Goal: Transaction & Acquisition: Book appointment/travel/reservation

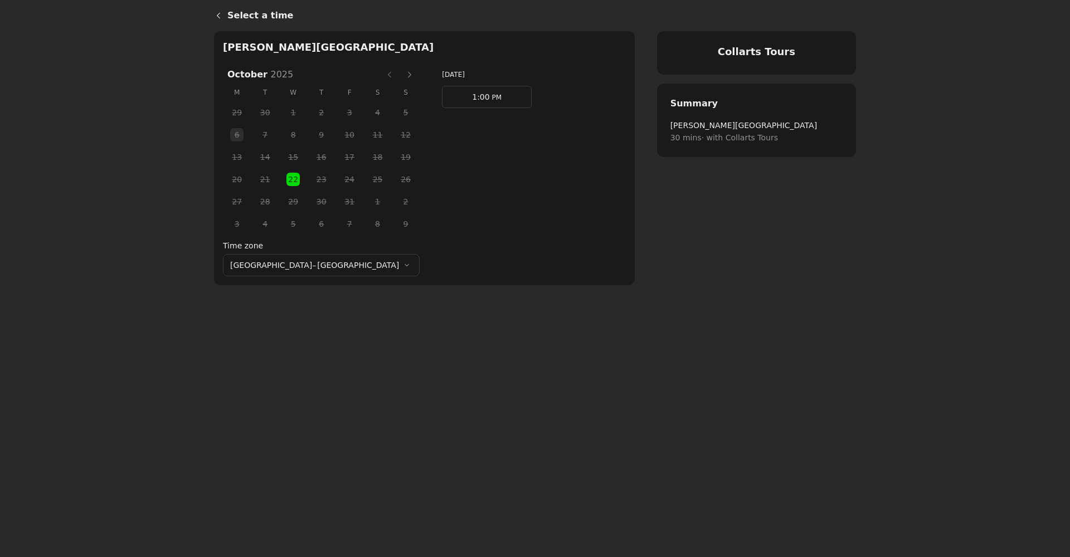
drag, startPoint x: 421, startPoint y: 103, endPoint x: 396, endPoint y: 119, distance: 29.8
click at [442, 103] on link "1:00 PM" at bounding box center [487, 97] width 90 height 22
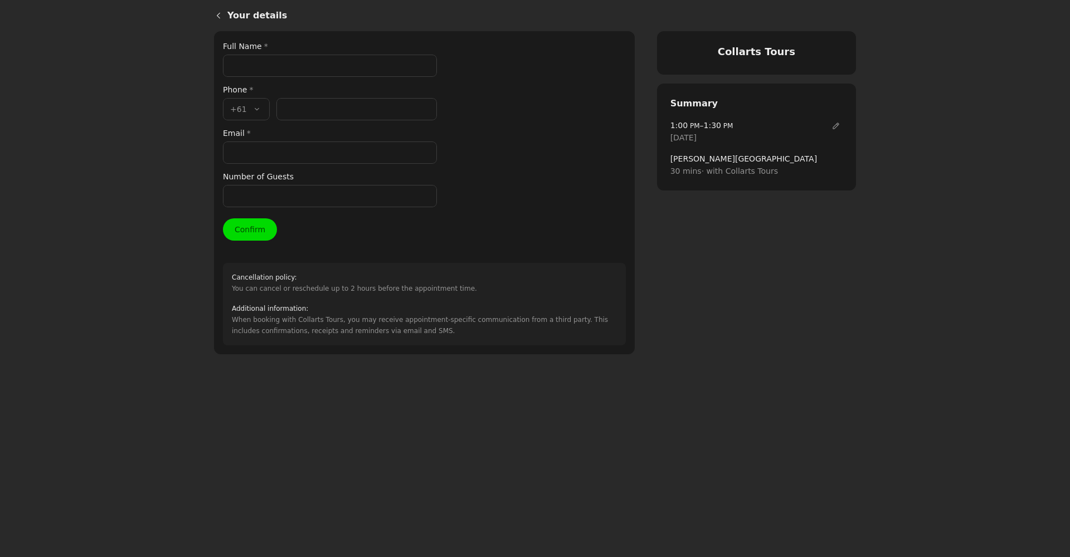
drag, startPoint x: 238, startPoint y: 71, endPoint x: 245, endPoint y: 72, distance: 6.2
click at [276, 70] on input "Full Name *" at bounding box center [330, 66] width 214 height 22
paste input "[PERSON_NAME]"
type input "[PERSON_NAME]"
drag, startPoint x: 295, startPoint y: 107, endPoint x: 308, endPoint y: 103, distance: 13.0
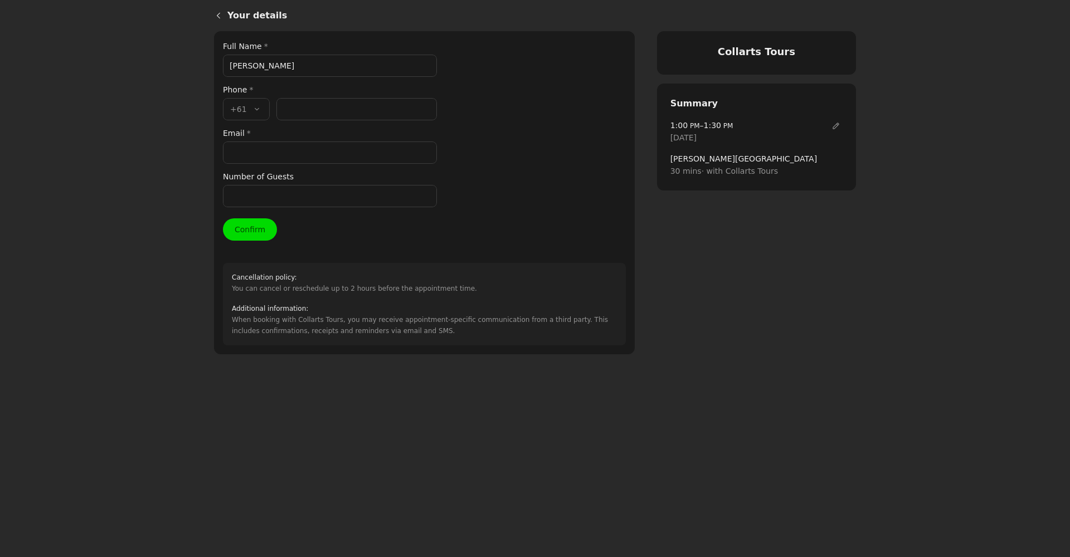
click at [336, 115] on input "Phone number *" at bounding box center [356, 109] width 160 height 22
paste input "449 102 783"
type input "449 102 783"
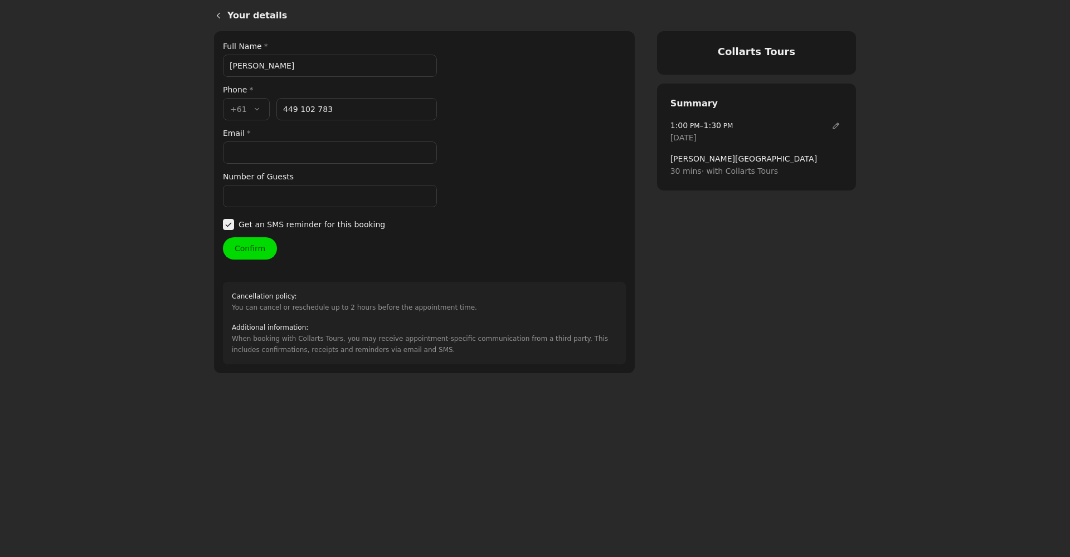
drag, startPoint x: 279, startPoint y: 147, endPoint x: 247, endPoint y: 135, distance: 33.7
click at [267, 151] on input "Email *" at bounding box center [330, 153] width 214 height 22
paste input "[EMAIL_ADDRESS][DOMAIN_NAME]"
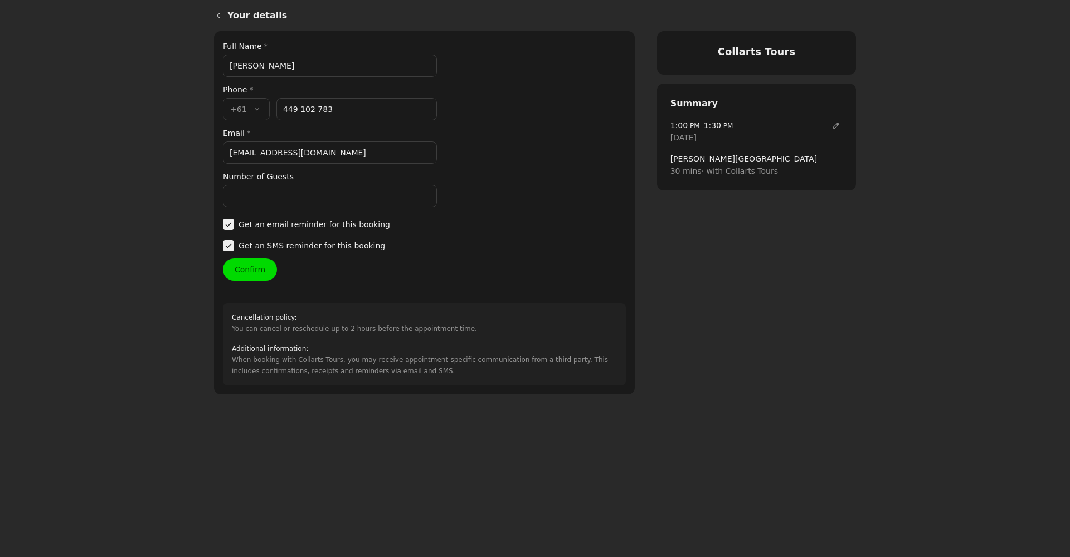
type input "[EMAIL_ADDRESS][DOMAIN_NAME]"
click at [255, 187] on input "Number of Guests" at bounding box center [330, 196] width 214 height 22
type input "2"
click at [241, 272] on button "Confirm" at bounding box center [250, 270] width 54 height 22
